Goal: Task Accomplishment & Management: Manage account settings

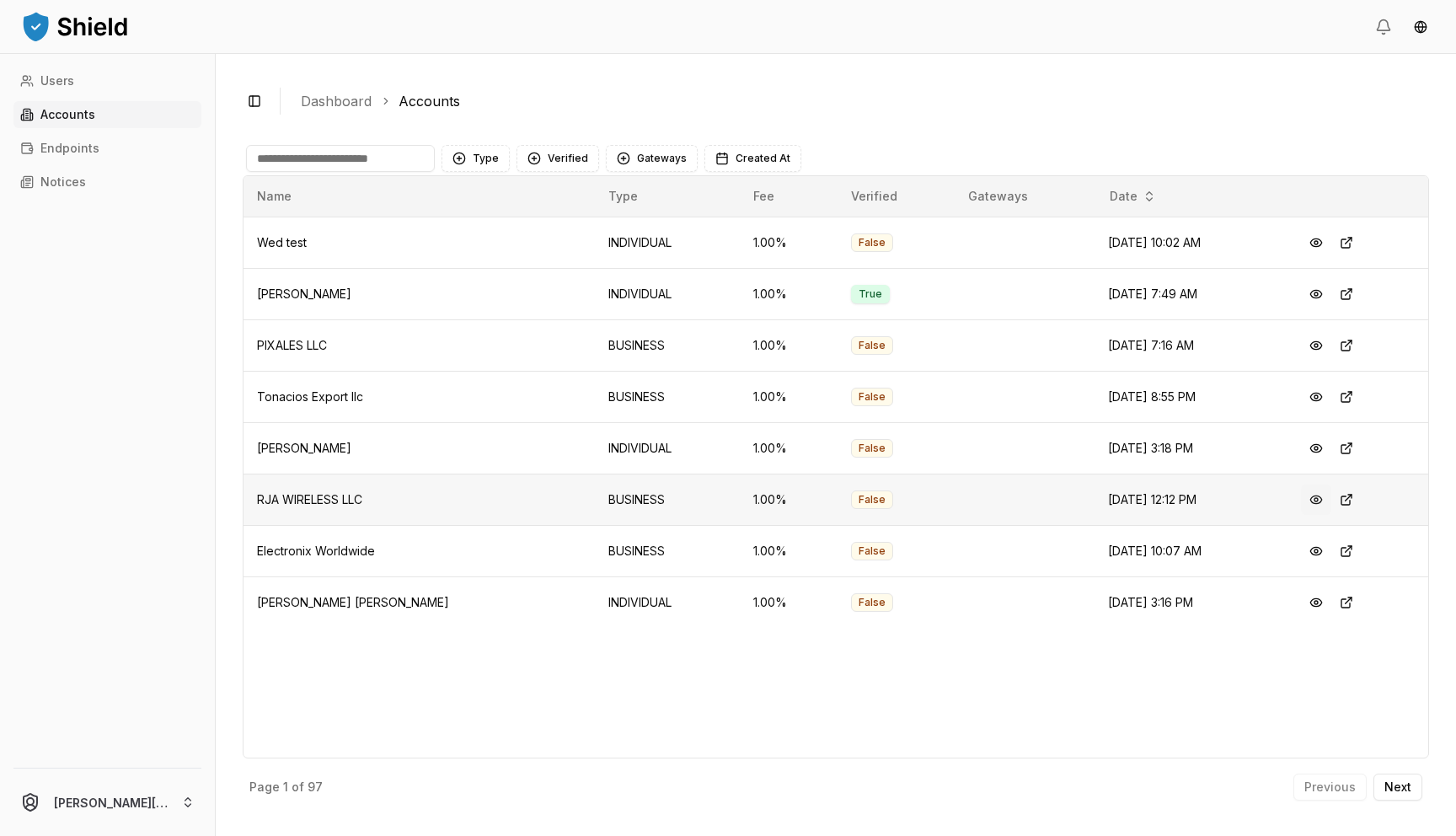
click at [1310, 502] on button at bounding box center [1317, 499] width 31 height 31
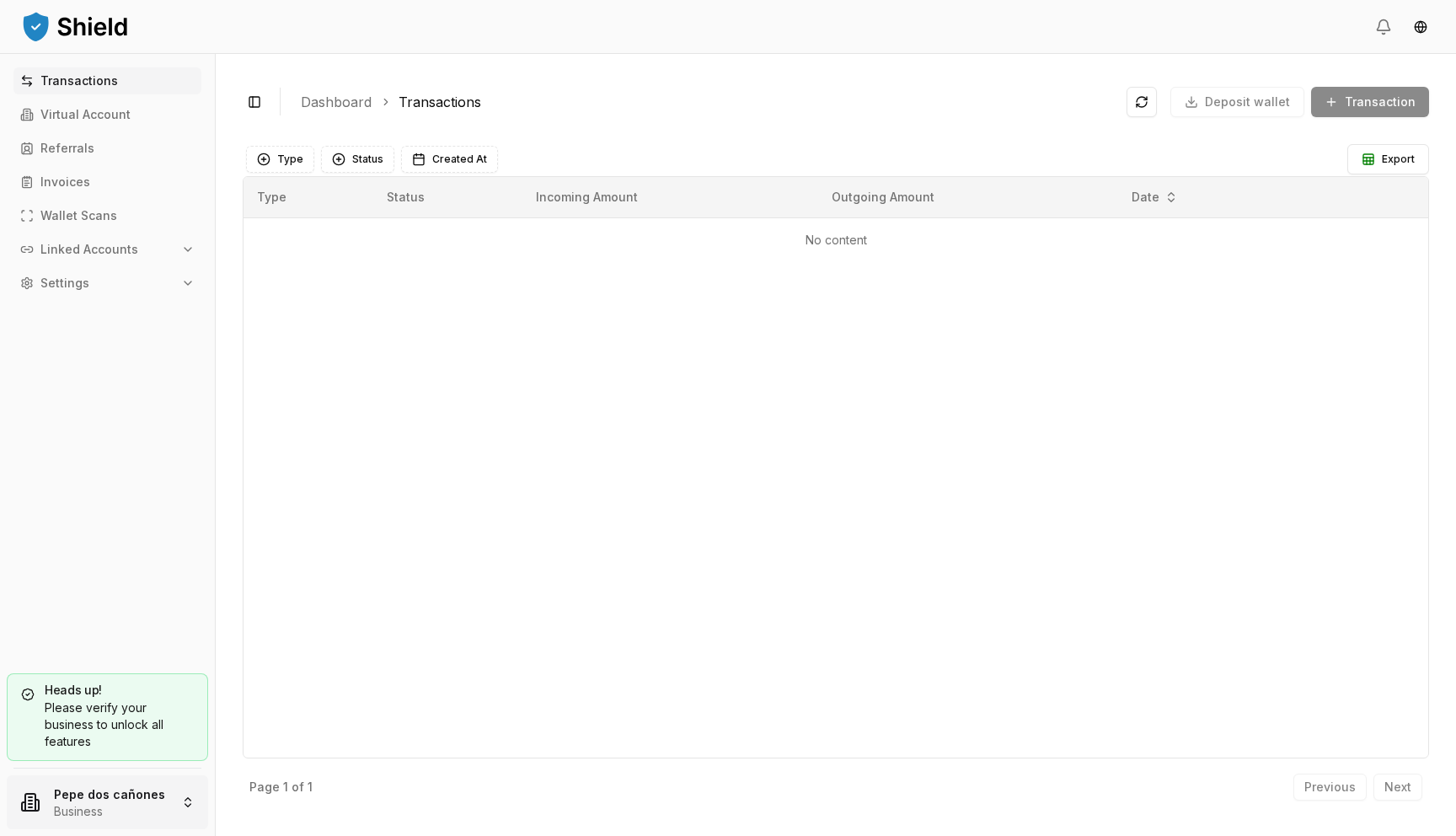
click at [66, 788] on html "Transactions Virtual Account Referrals Invoices Wallet Scans Linked Accounts Se…" at bounding box center [728, 418] width 1456 height 836
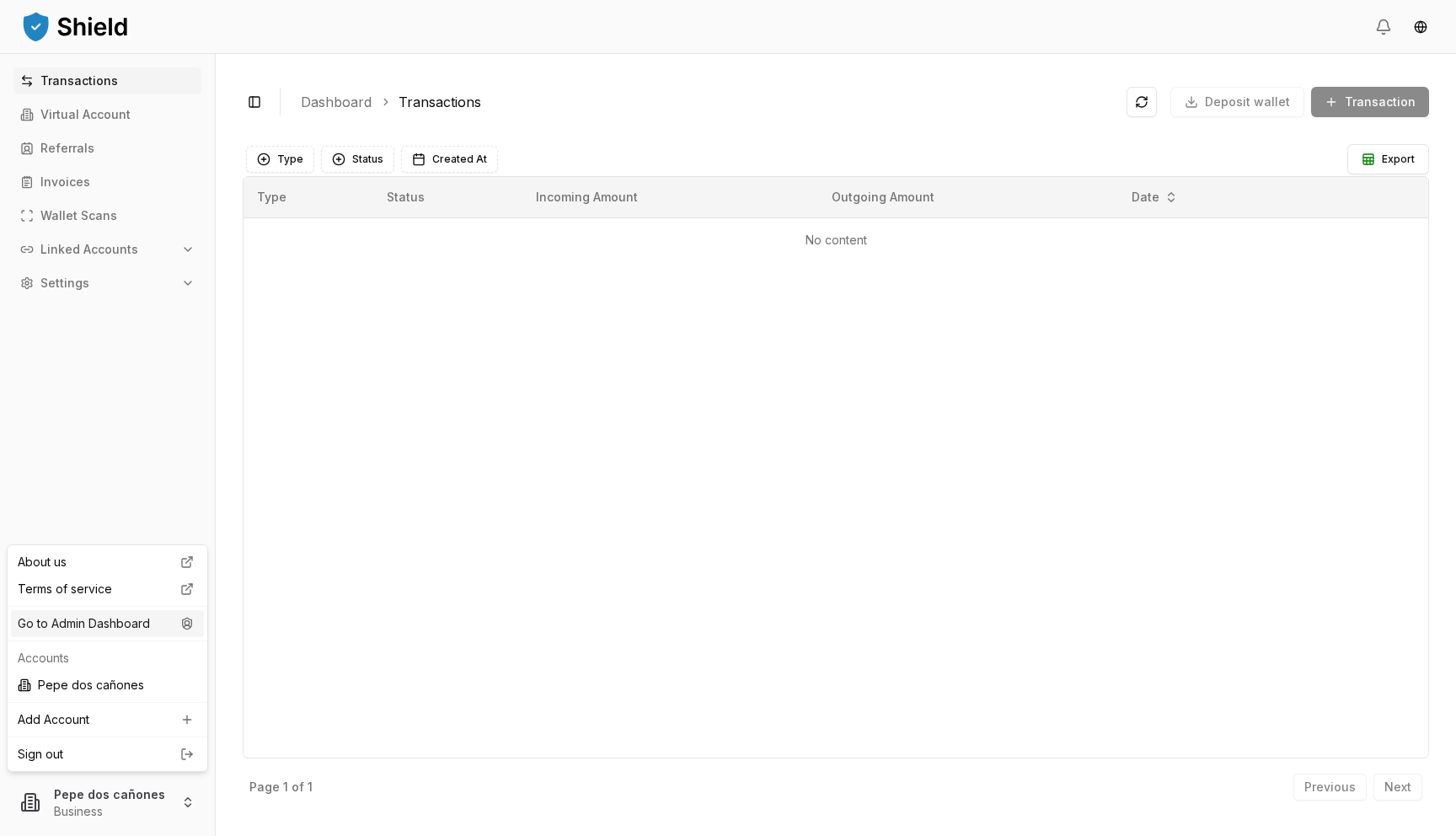
click at [116, 619] on div "Go to Admin Dashboard" at bounding box center [107, 623] width 193 height 27
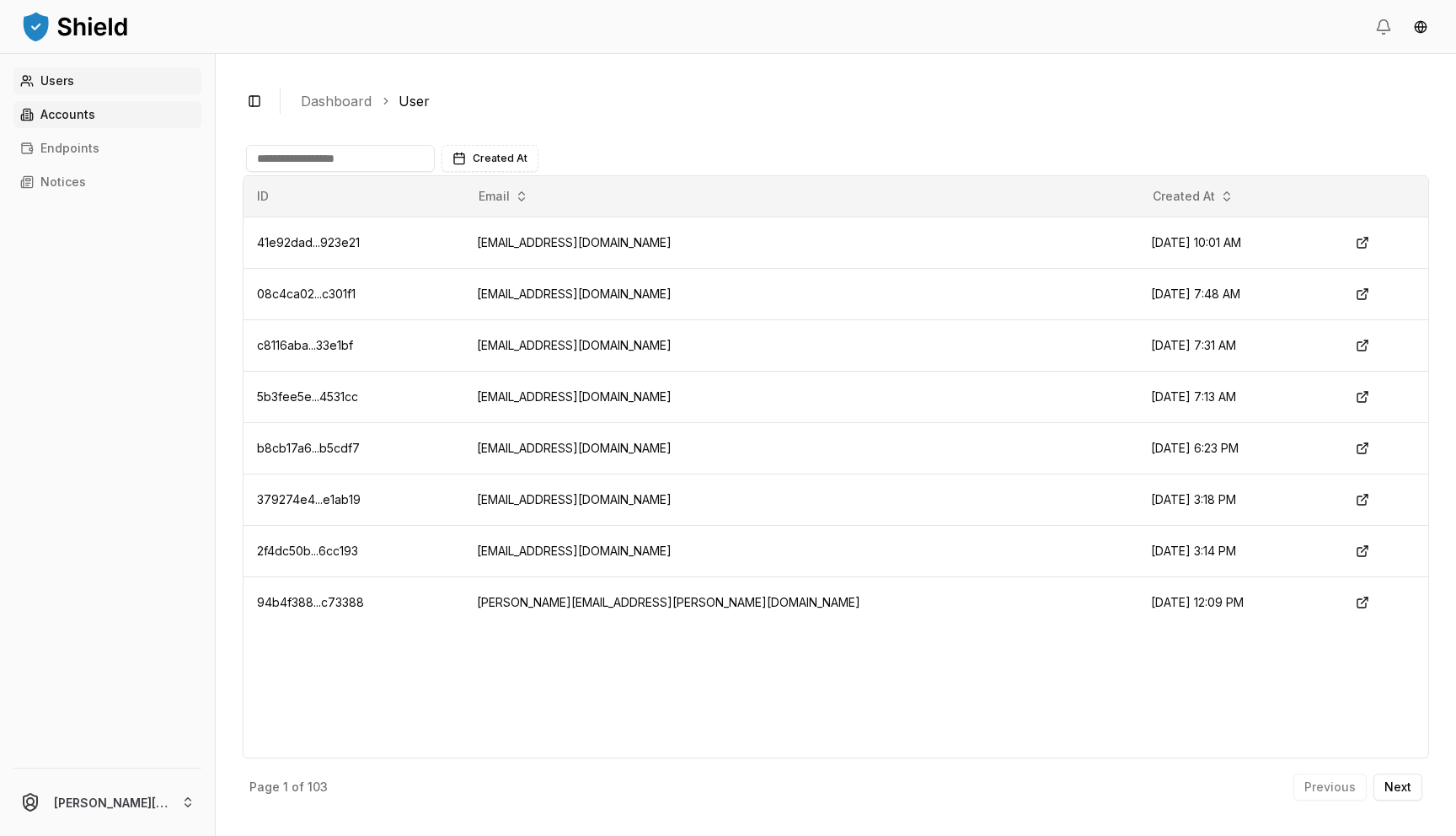
click at [141, 111] on link "Accounts" at bounding box center [107, 115] width 188 height 27
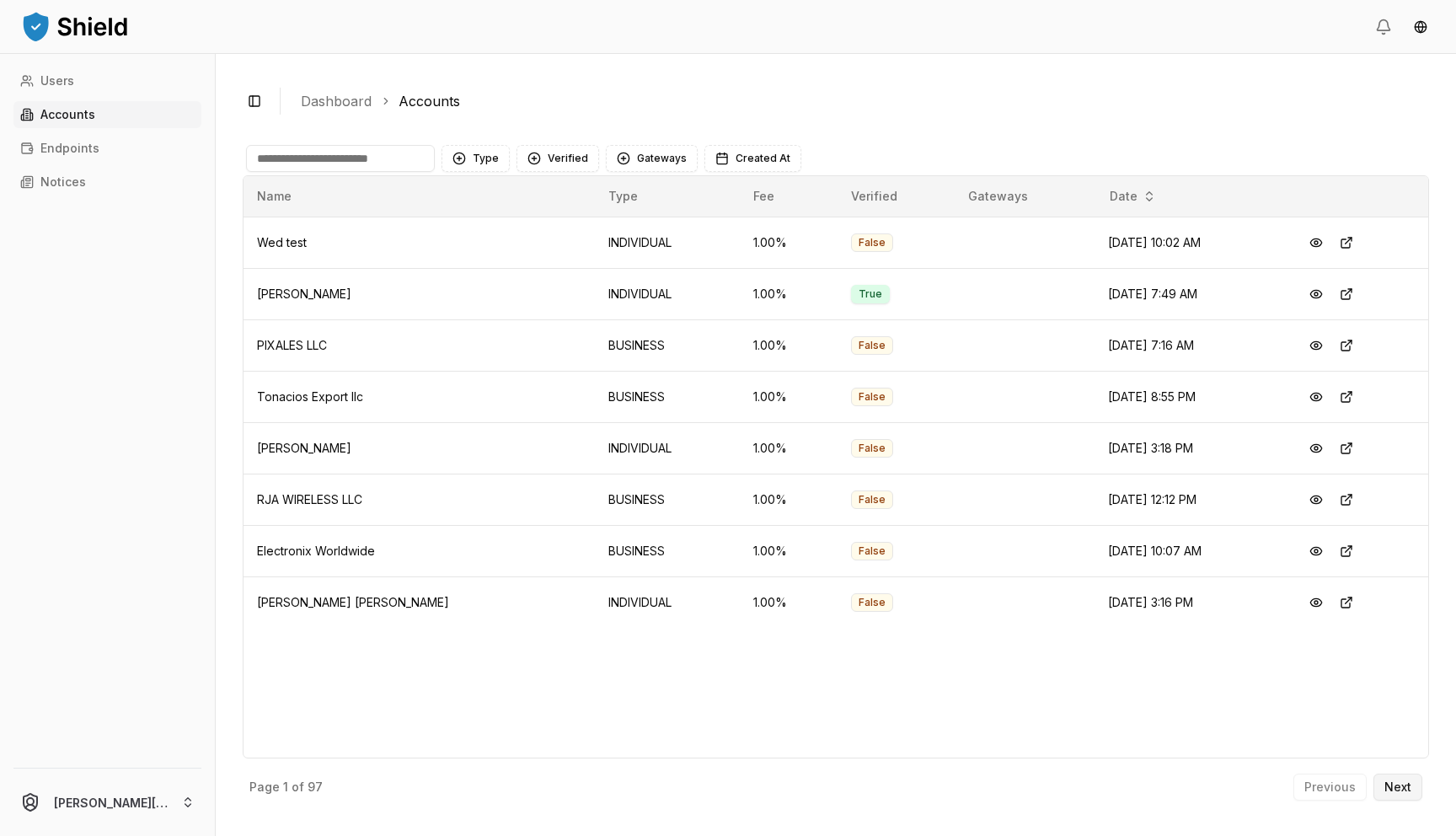
click at [1394, 793] on p "Next" at bounding box center [1398, 787] width 27 height 12
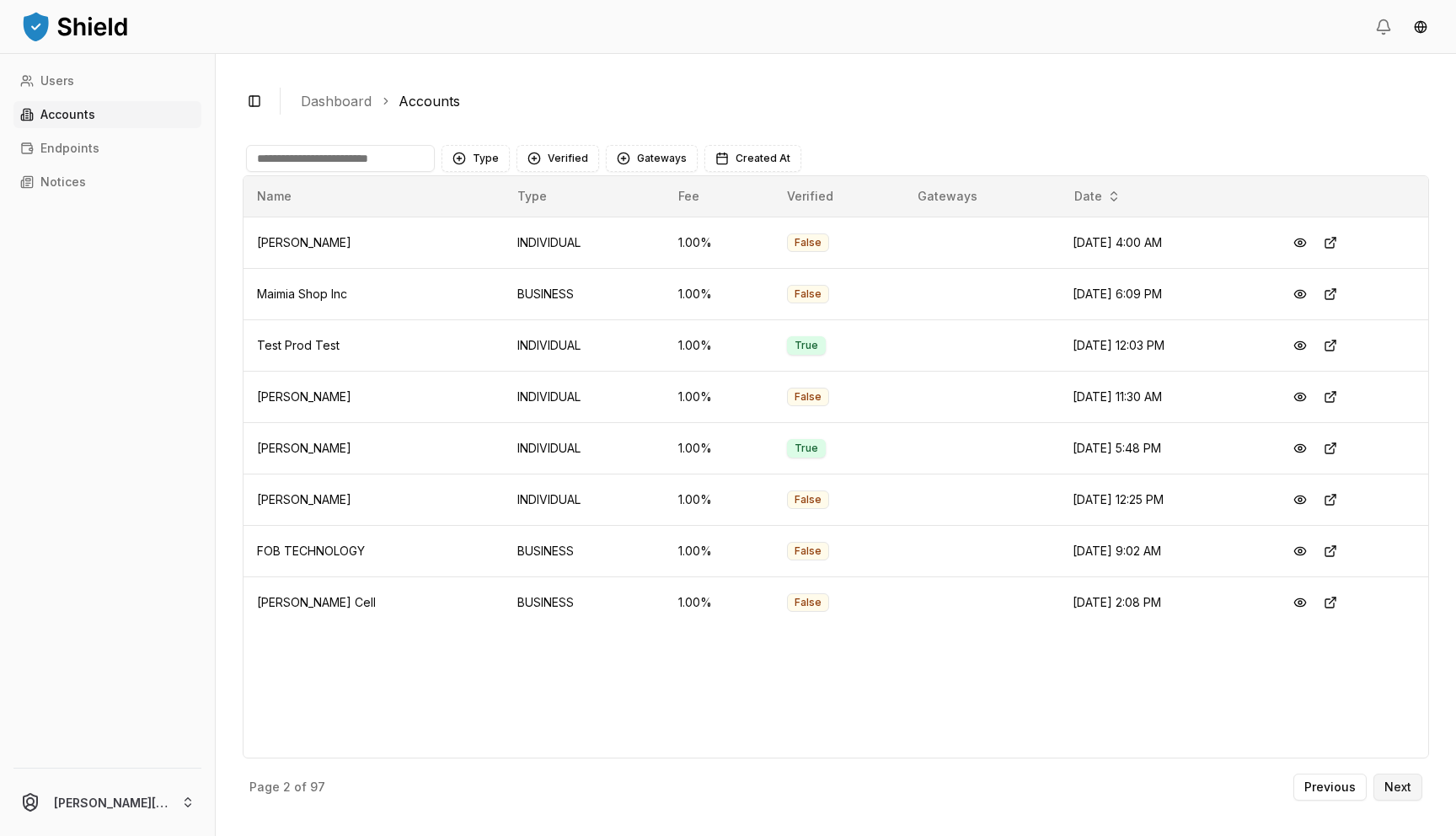
click at [1394, 788] on p "Next" at bounding box center [1398, 787] width 27 height 12
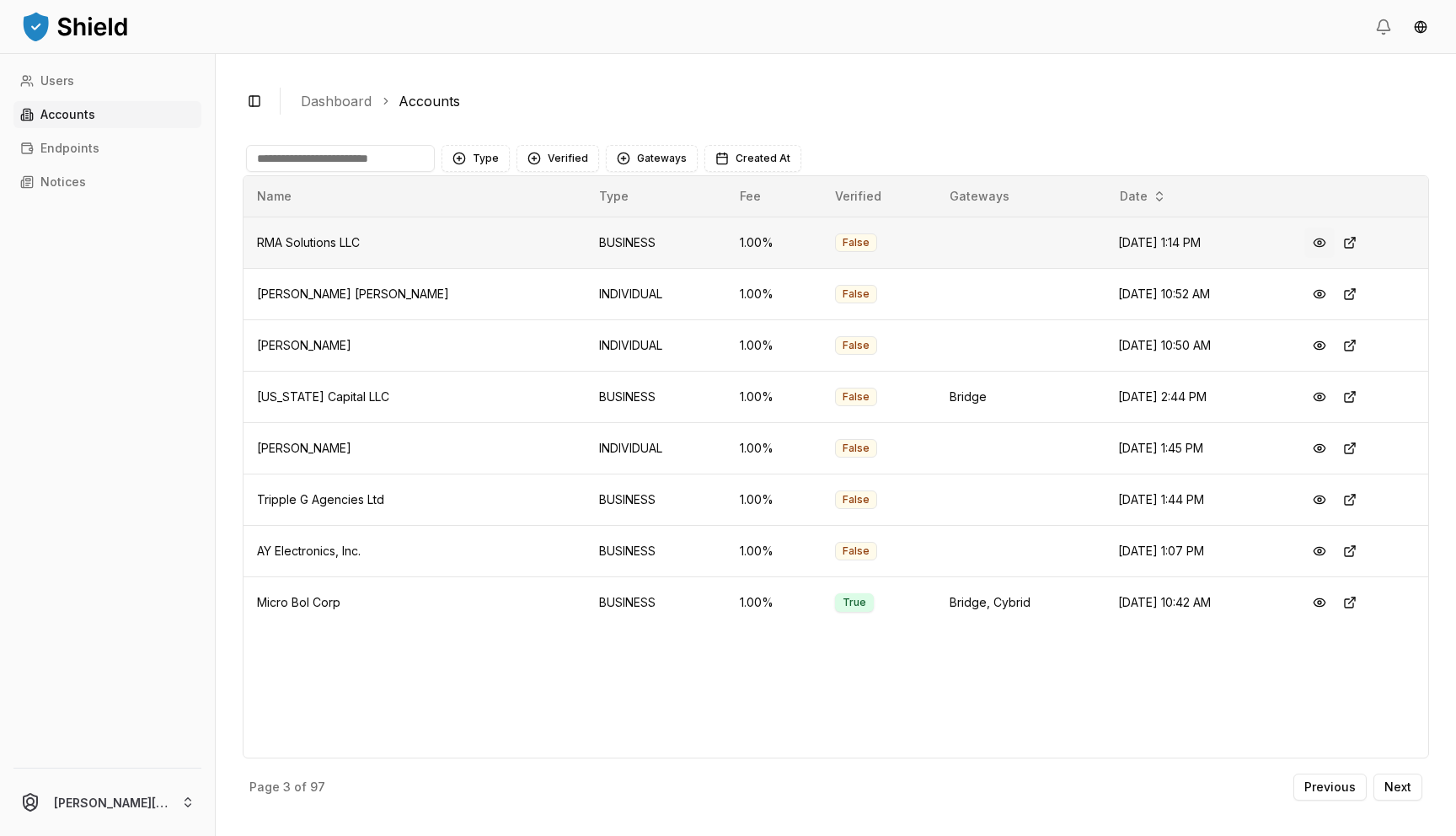
click at [1316, 242] on button at bounding box center [1319, 242] width 31 height 31
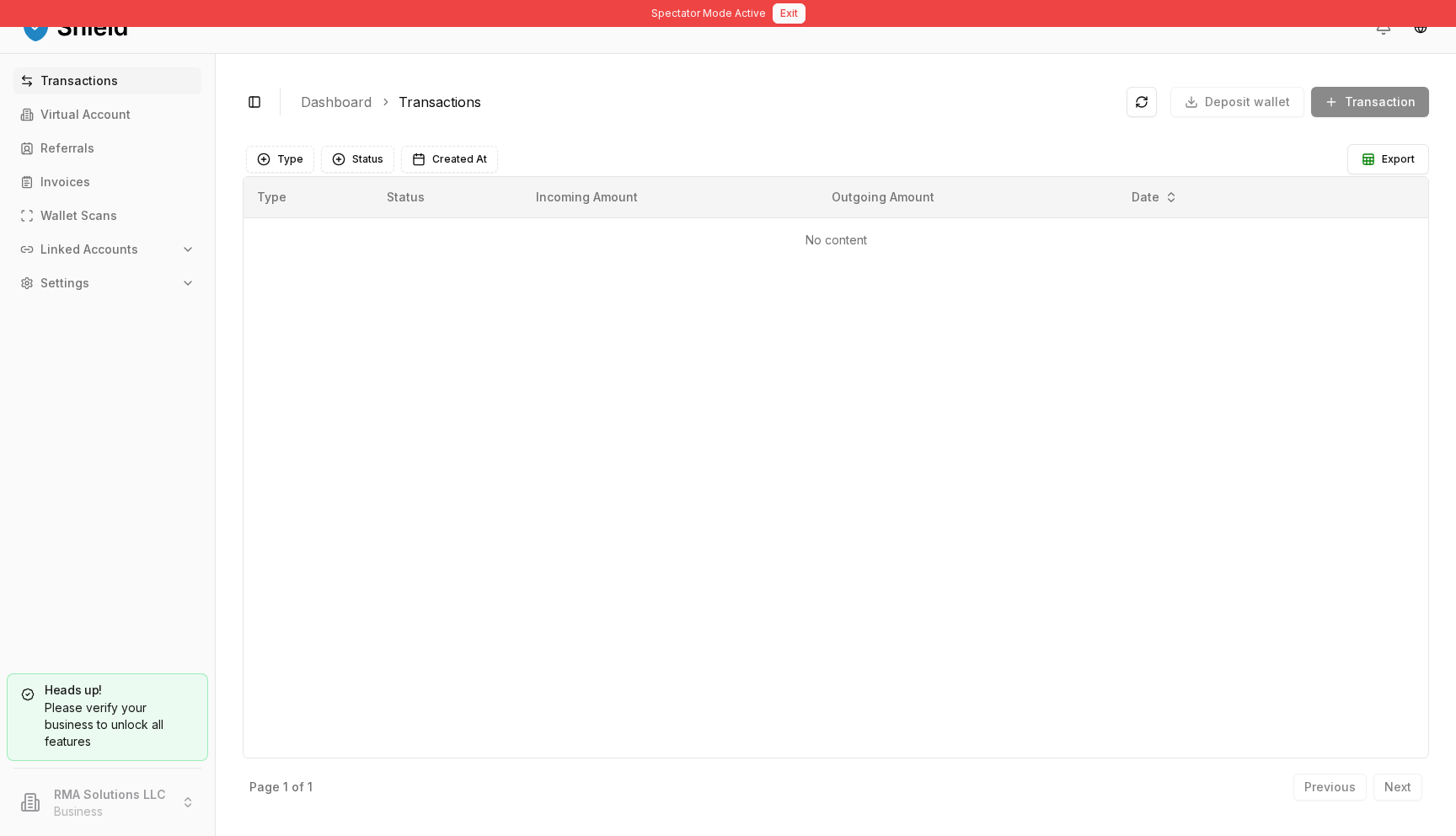
click at [780, 19] on button "Exit" at bounding box center [789, 13] width 33 height 21
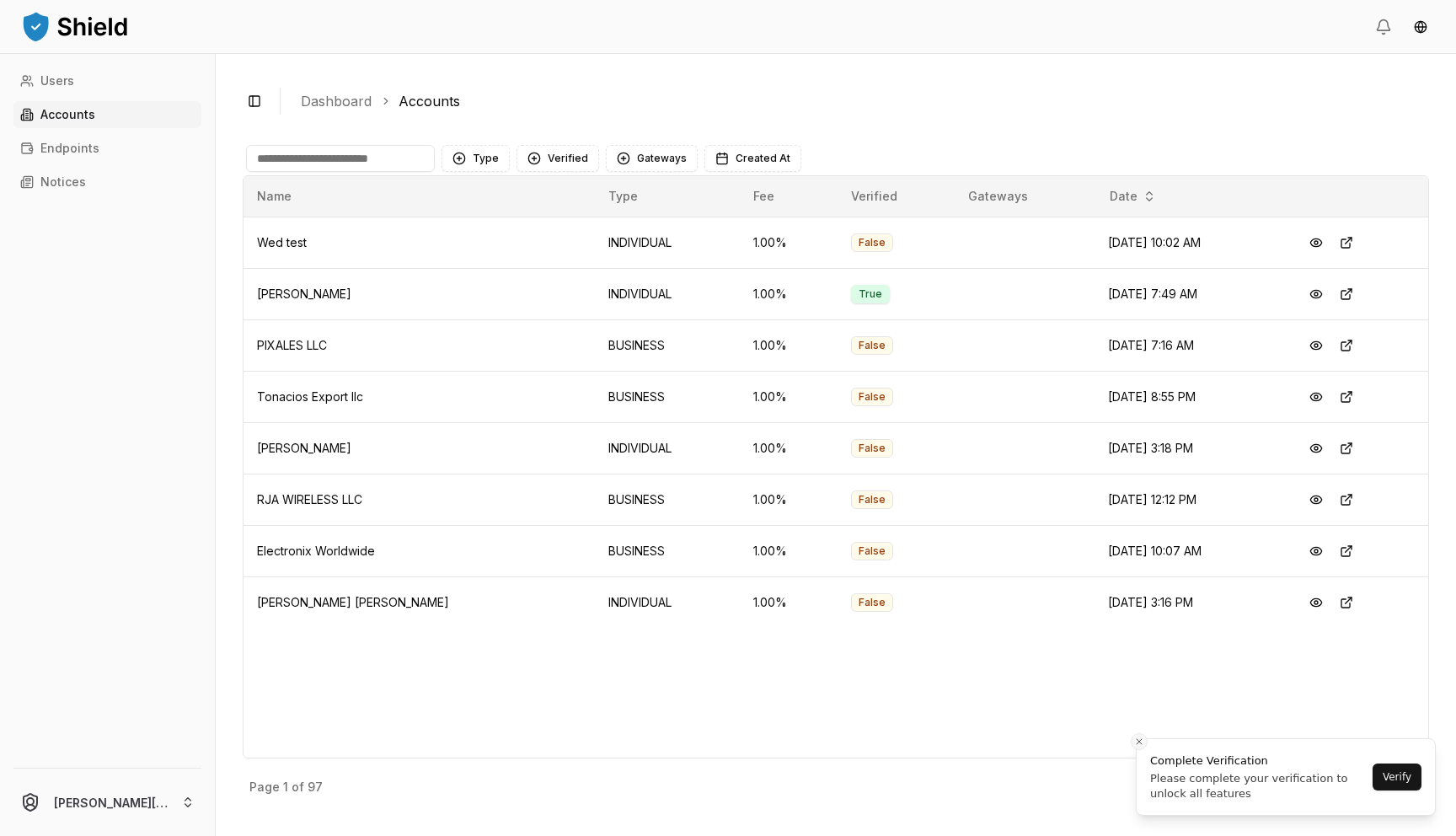
click at [1132, 743] on button "Close toast" at bounding box center [1139, 741] width 17 height 17
click at [1412, 784] on button "Next" at bounding box center [1398, 787] width 49 height 27
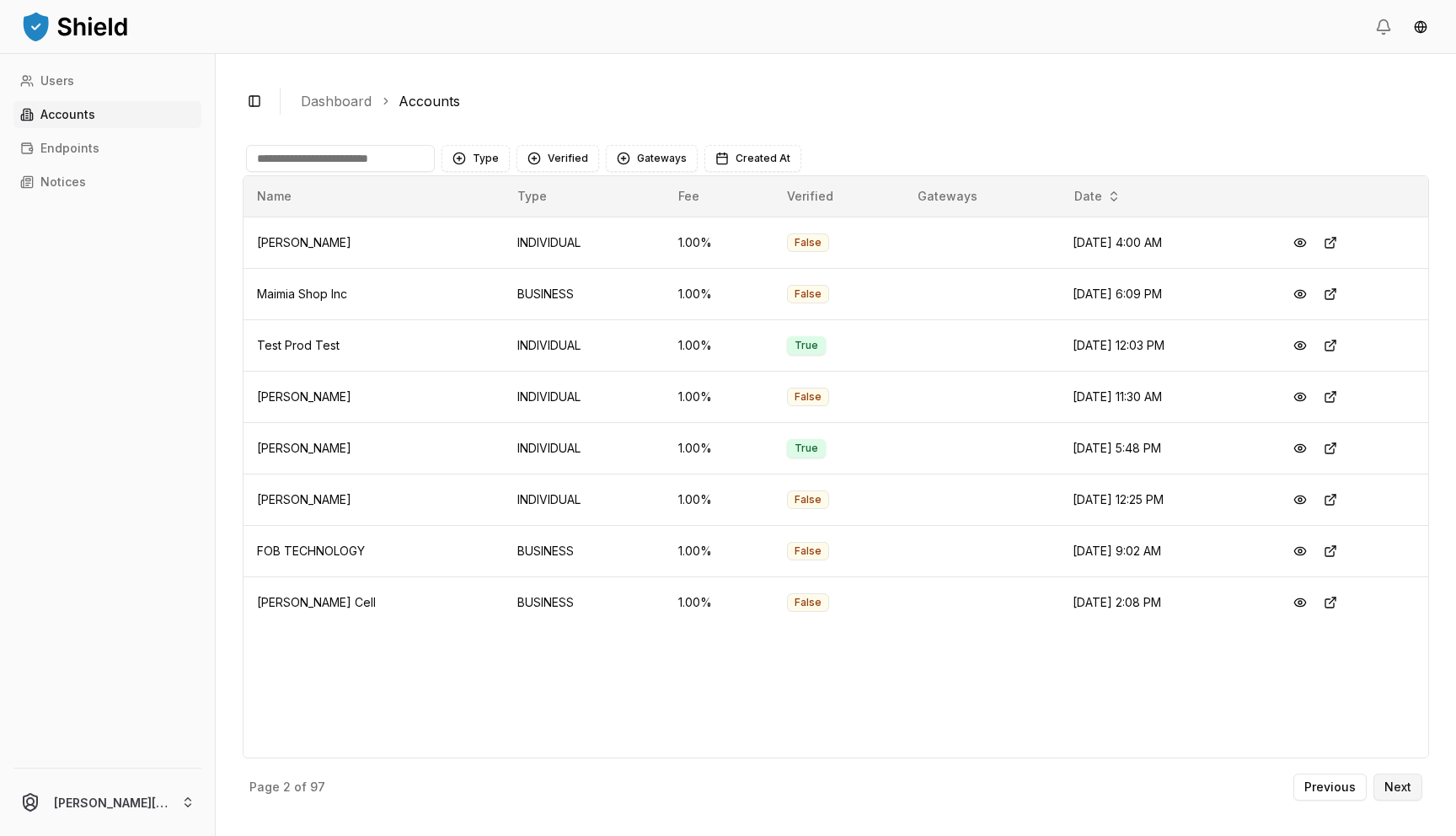
click at [1412, 784] on button "Next" at bounding box center [1398, 787] width 49 height 27
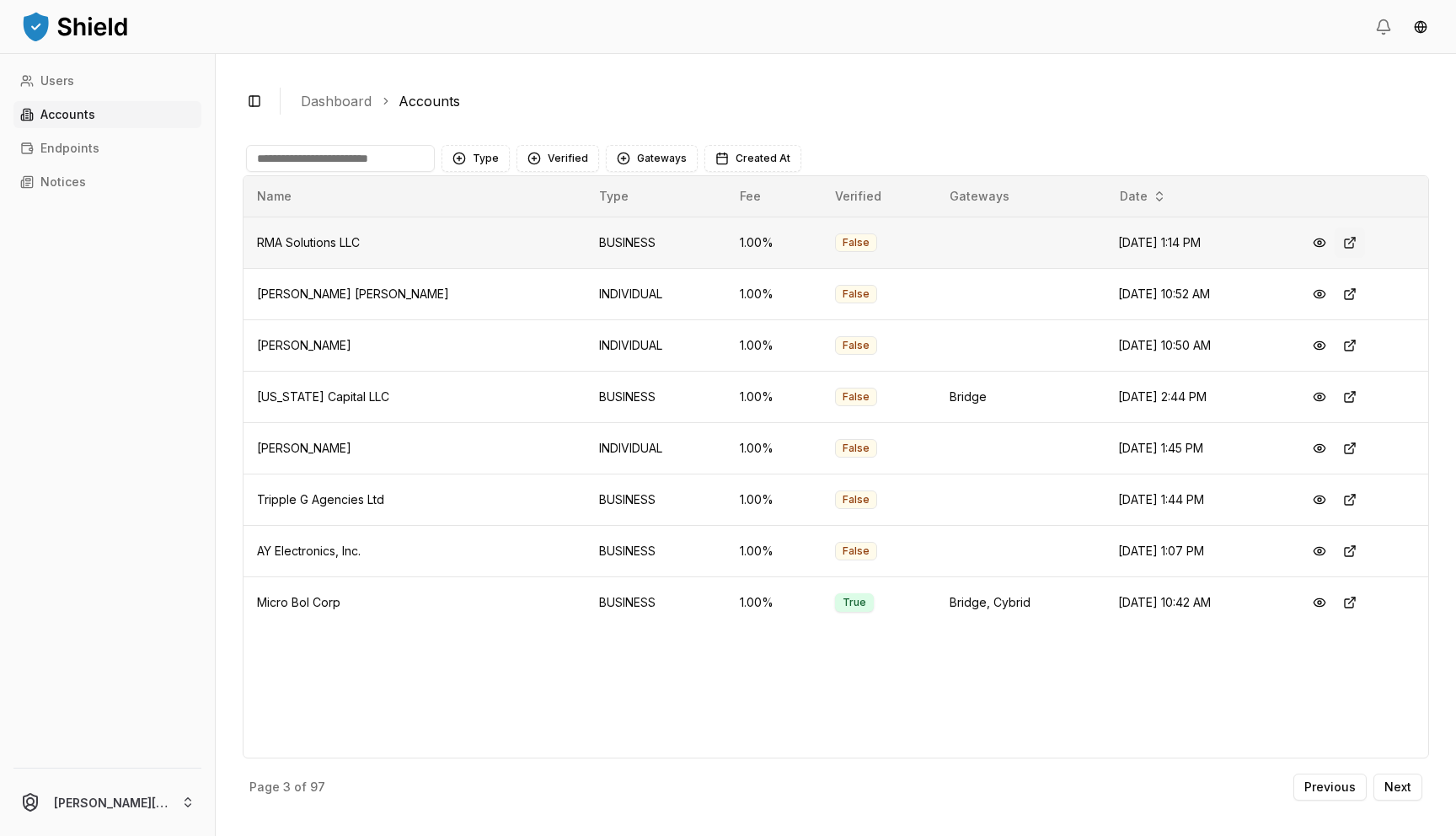
click at [1347, 242] on button at bounding box center [1350, 242] width 31 height 31
click at [346, 165] on input at bounding box center [340, 158] width 189 height 27
click at [388, 155] on input at bounding box center [340, 158] width 189 height 27
paste input "**********"
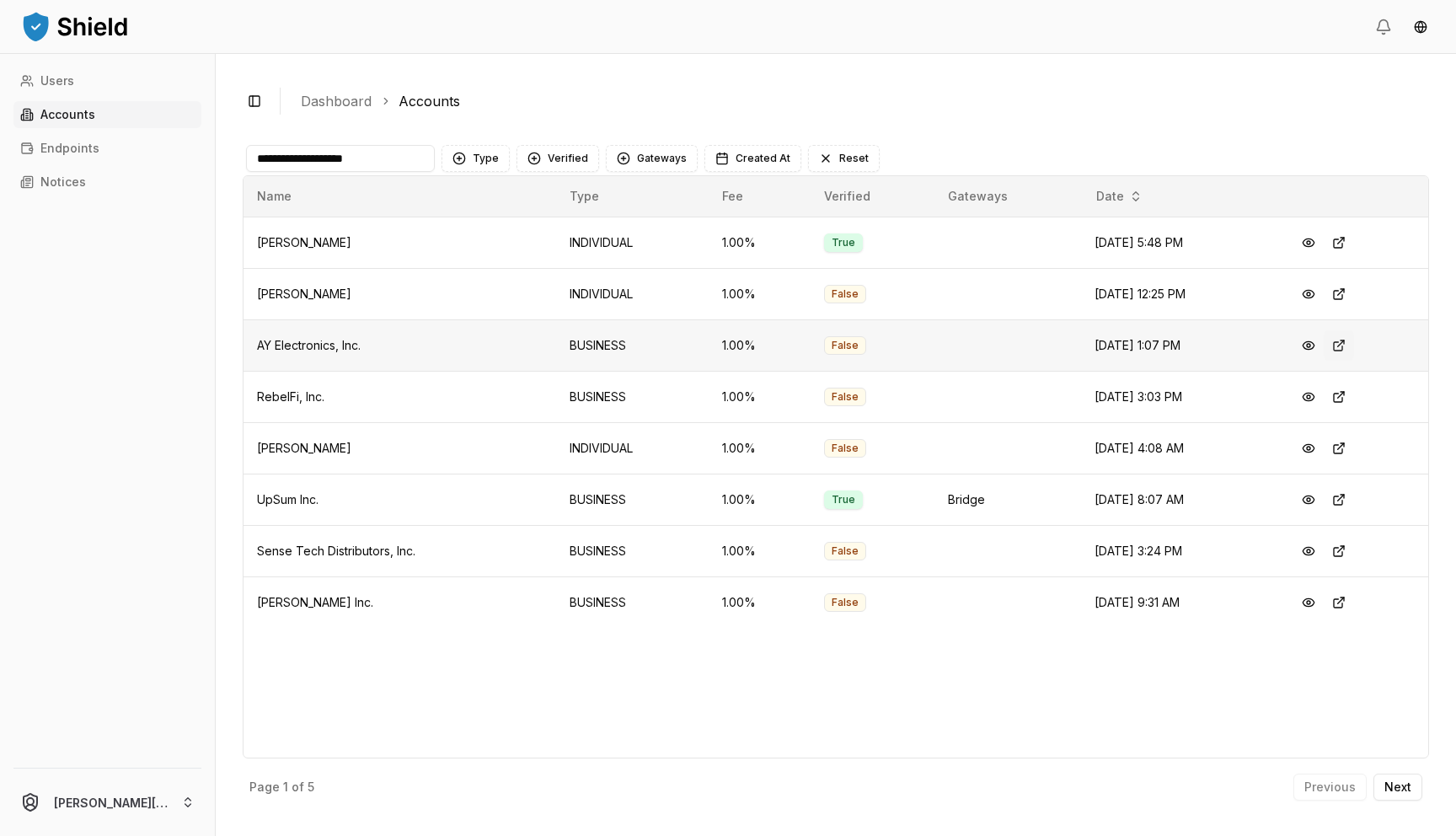
type input "**********"
click at [1355, 341] on button at bounding box center [1339, 346] width 31 height 31
